Goal: Information Seeking & Learning: Learn about a topic

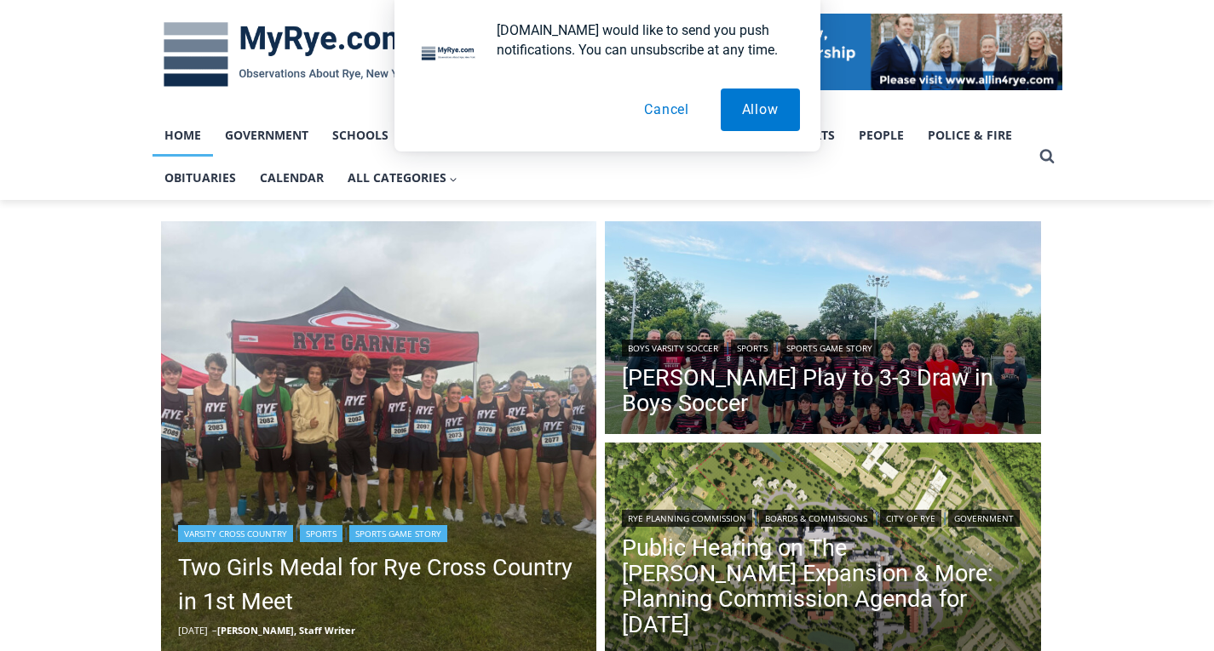
scroll to position [255, 0]
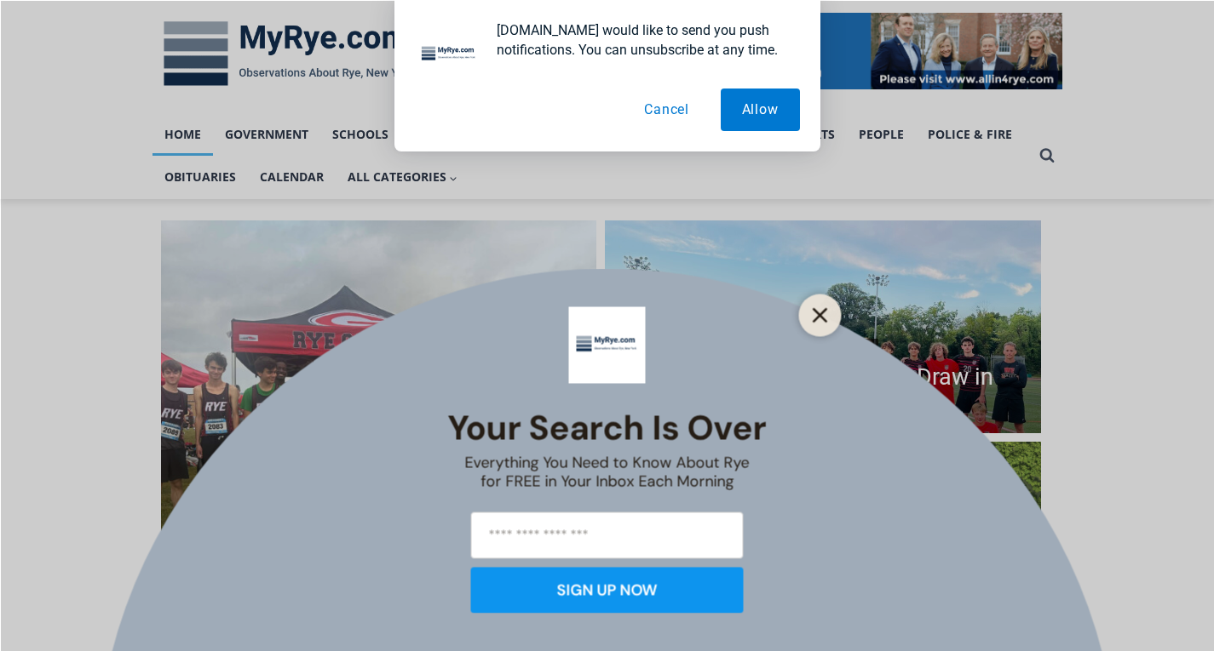
click at [812, 322] on button "Close" at bounding box center [820, 315] width 24 height 24
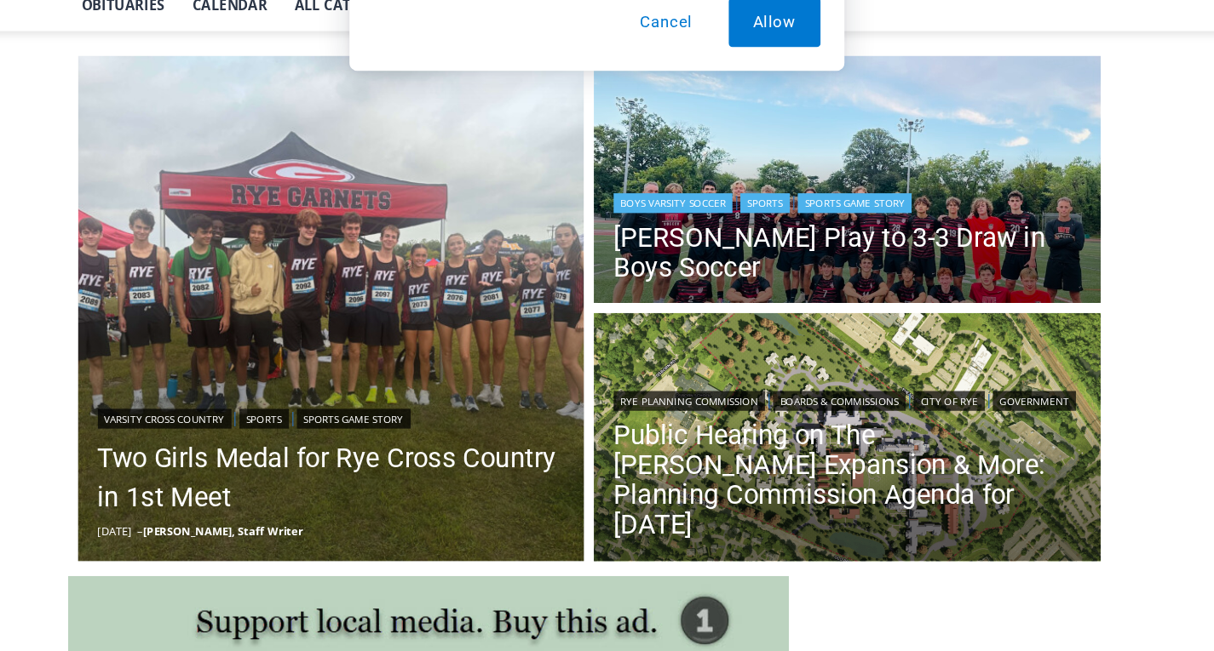
scroll to position [341, 0]
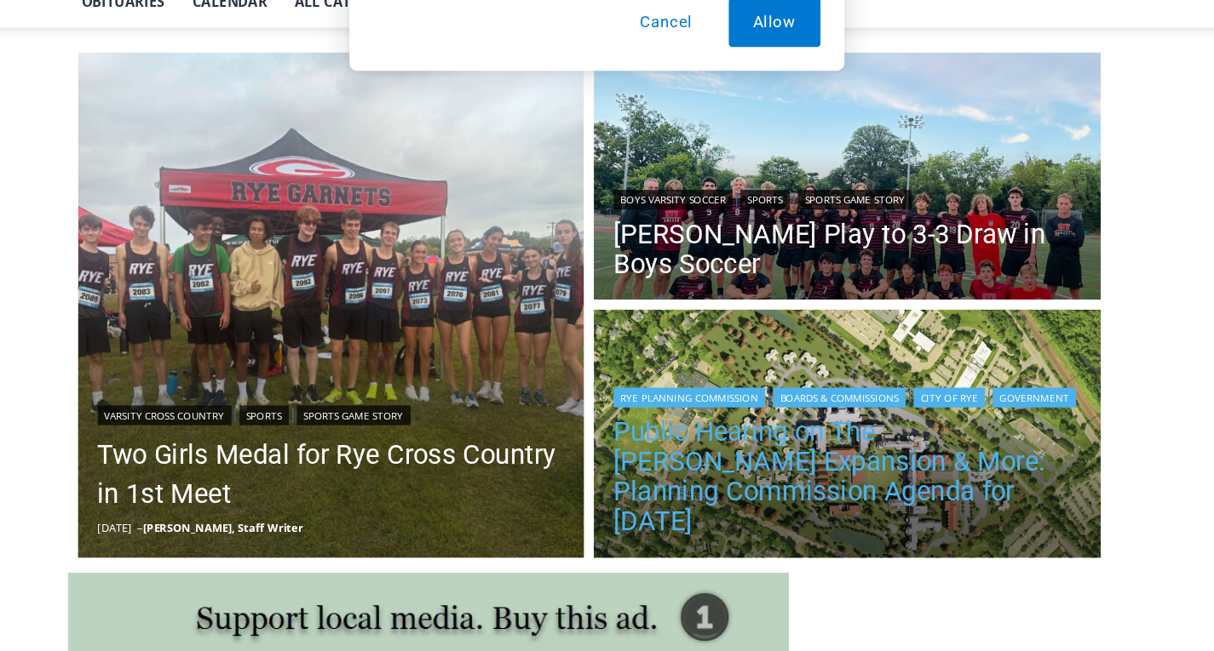
click at [774, 468] on link "Public Hearing on The [PERSON_NAME] Expansion & More: Planning Commission Agend…" at bounding box center [823, 501] width 402 height 102
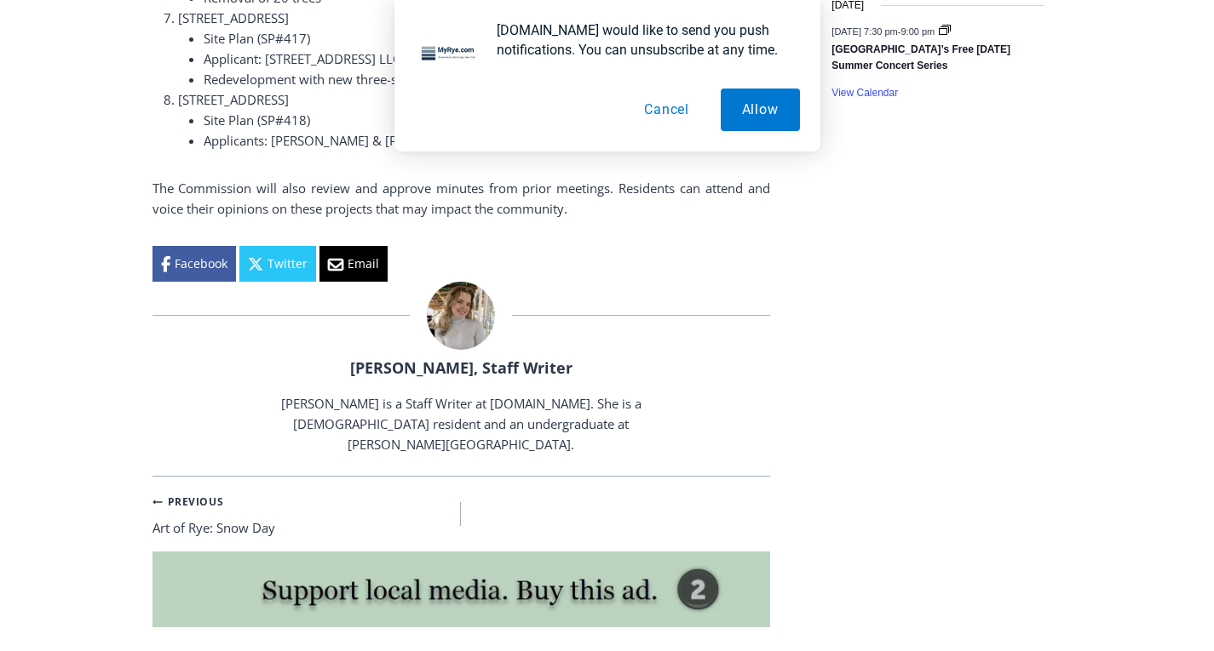
scroll to position [1959, 0]
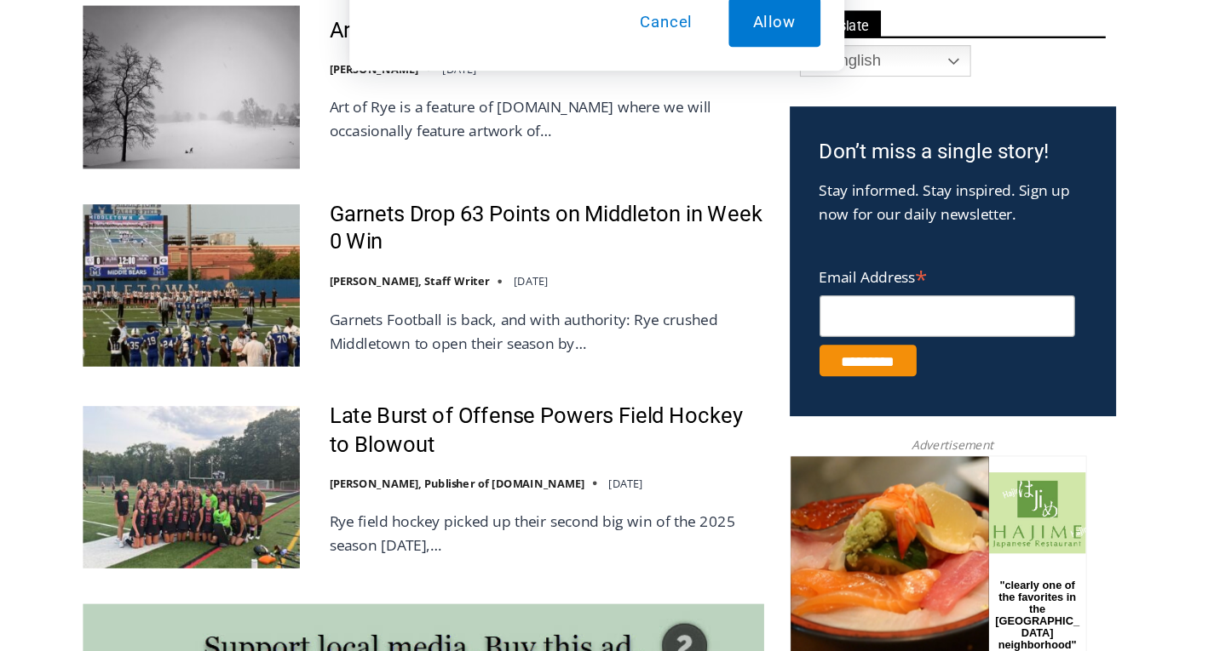
scroll to position [870, 0]
